Goal: Information Seeking & Learning: Learn about a topic

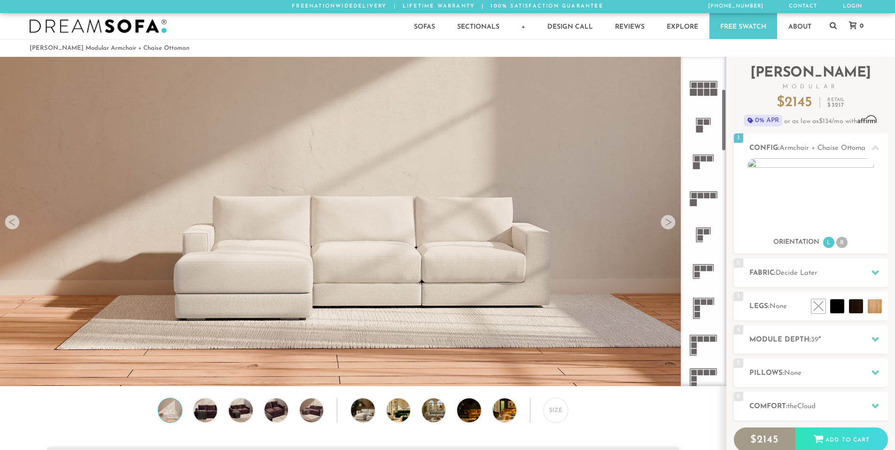
scroll to position [172, 0]
click at [697, 199] on icon at bounding box center [703, 197] width 37 height 37
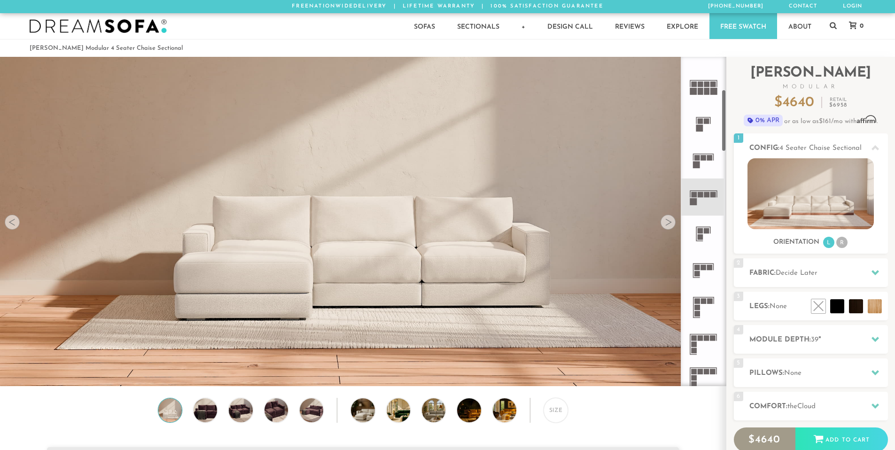
click at [704, 309] on icon at bounding box center [703, 307] width 37 height 37
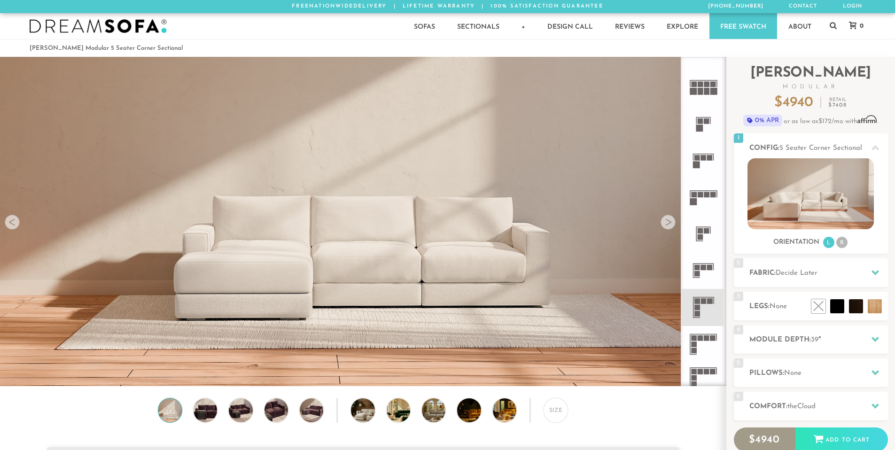
click at [706, 345] on icon at bounding box center [703, 344] width 37 height 37
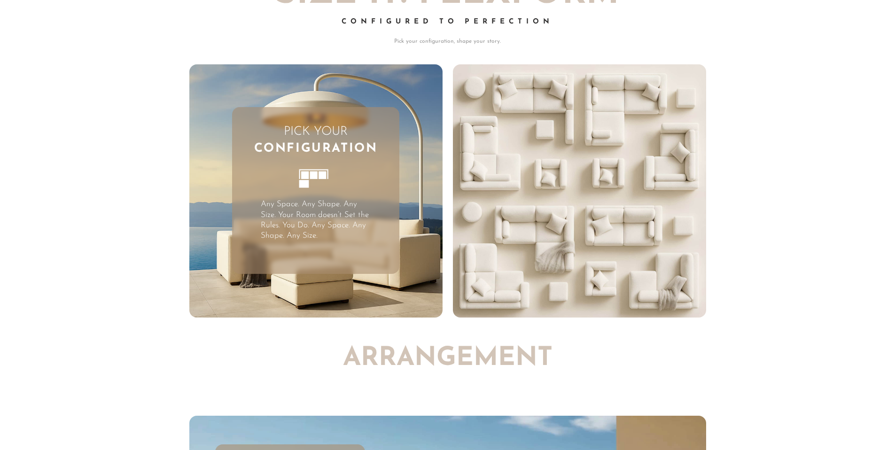
scroll to position [2712, 0]
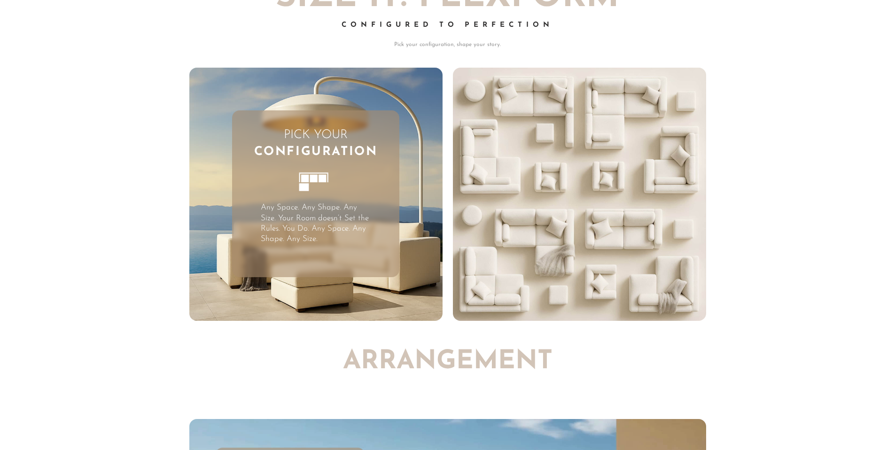
click at [295, 208] on p "Any Space. Any Shape. Any Size. Your Room doesn’t Set the Rules. You Do. Any Sp…" at bounding box center [316, 223] width 110 height 41
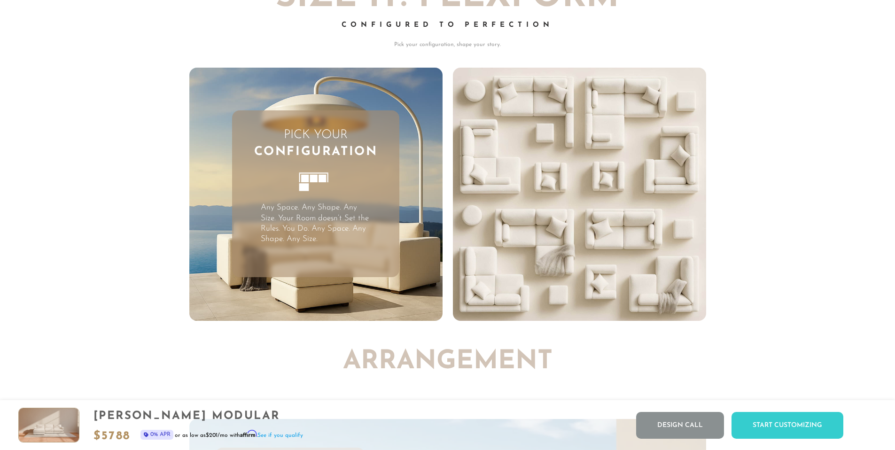
click at [319, 166] on icon at bounding box center [315, 186] width 51 height 51
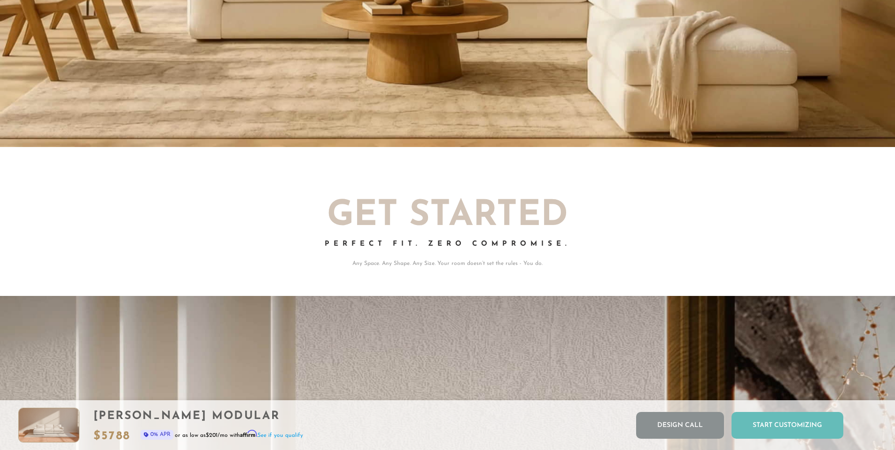
click at [794, 428] on div "Start Customizing" at bounding box center [787, 425] width 112 height 27
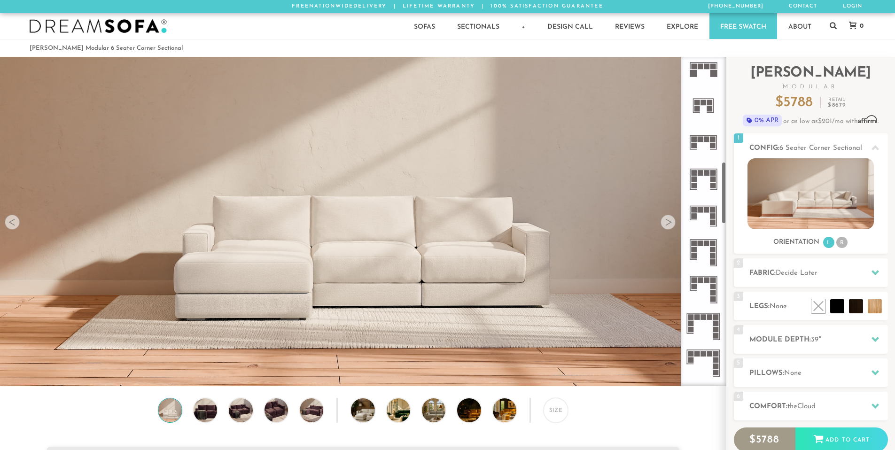
scroll to position [11092, 888]
